Goal: Information Seeking & Learning: Learn about a topic

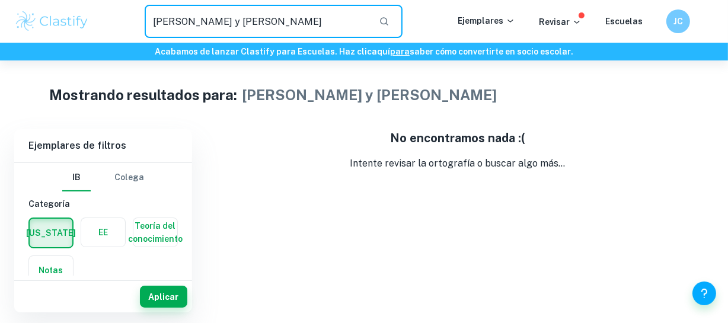
drag, startPoint x: 196, startPoint y: 15, endPoint x: 282, endPoint y: 17, distance: 86.0
click at [282, 17] on input "[PERSON_NAME] y [PERSON_NAME]" at bounding box center [257, 21] width 225 height 33
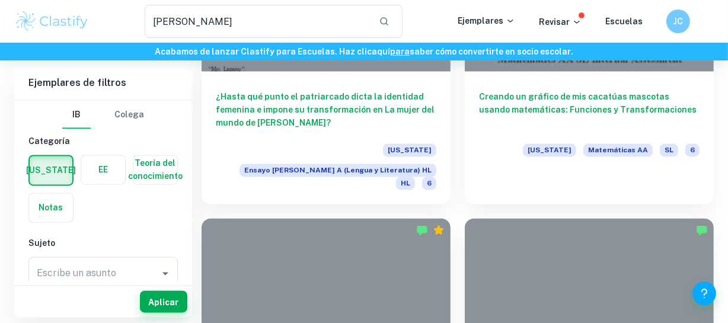
scroll to position [2209, 0]
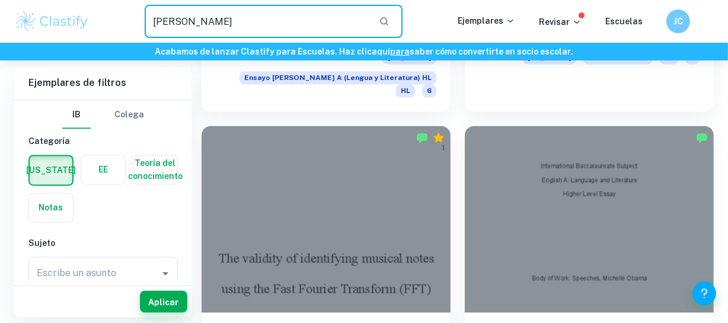
drag, startPoint x: 162, startPoint y: 26, endPoint x: 36, endPoint y: 26, distance: 125.7
click at [36, 26] on div "[PERSON_NAME] ​ Ejemplares Revisar Escuelas JC" at bounding box center [364, 21] width 728 height 33
type input "[PERSON_NAME] y [PERSON_NAME]"
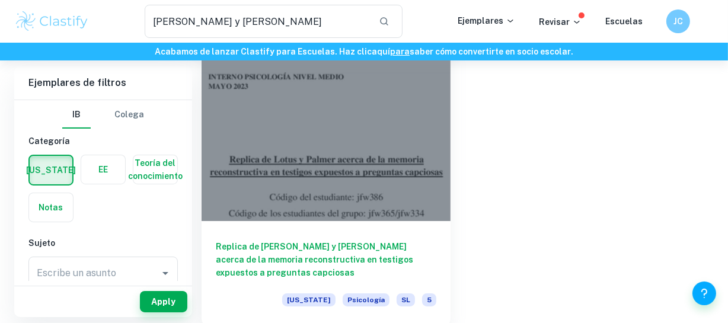
scroll to position [100, 0]
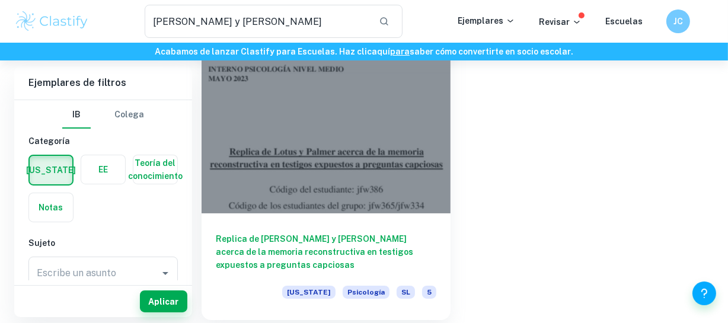
click at [357, 113] on div at bounding box center [326, 120] width 249 height 187
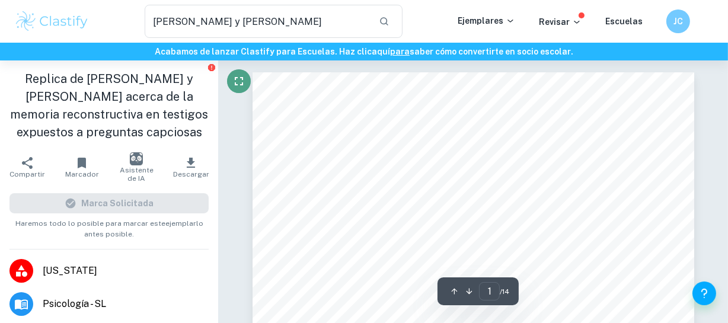
click at [237, 87] on icon "Pantalla completa" at bounding box center [239, 81] width 14 height 14
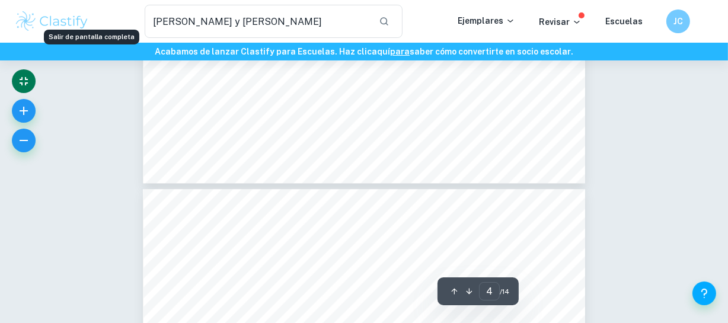
type input "5"
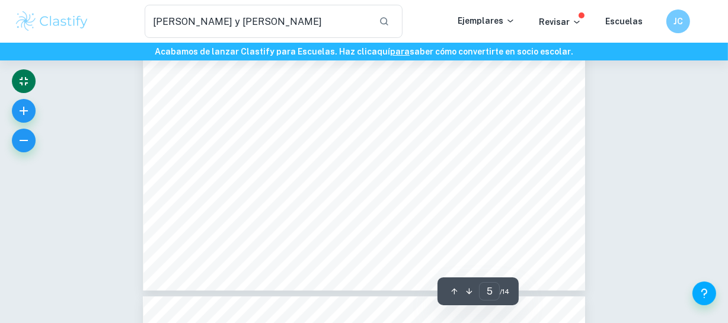
scroll to position [3017, 0]
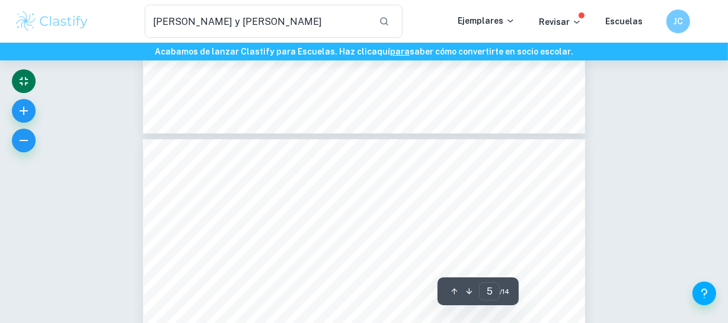
type input "6"
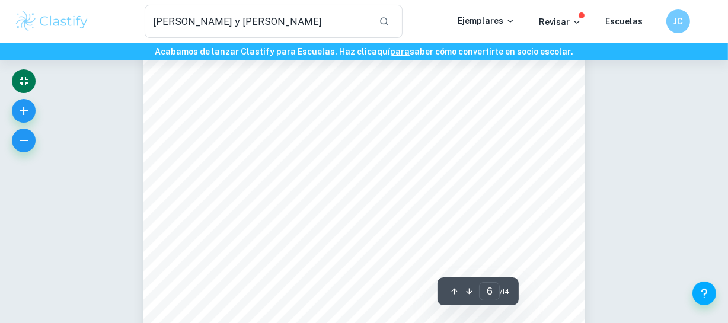
scroll to position [3287, 0]
